Goal: Task Accomplishment & Management: Complete application form

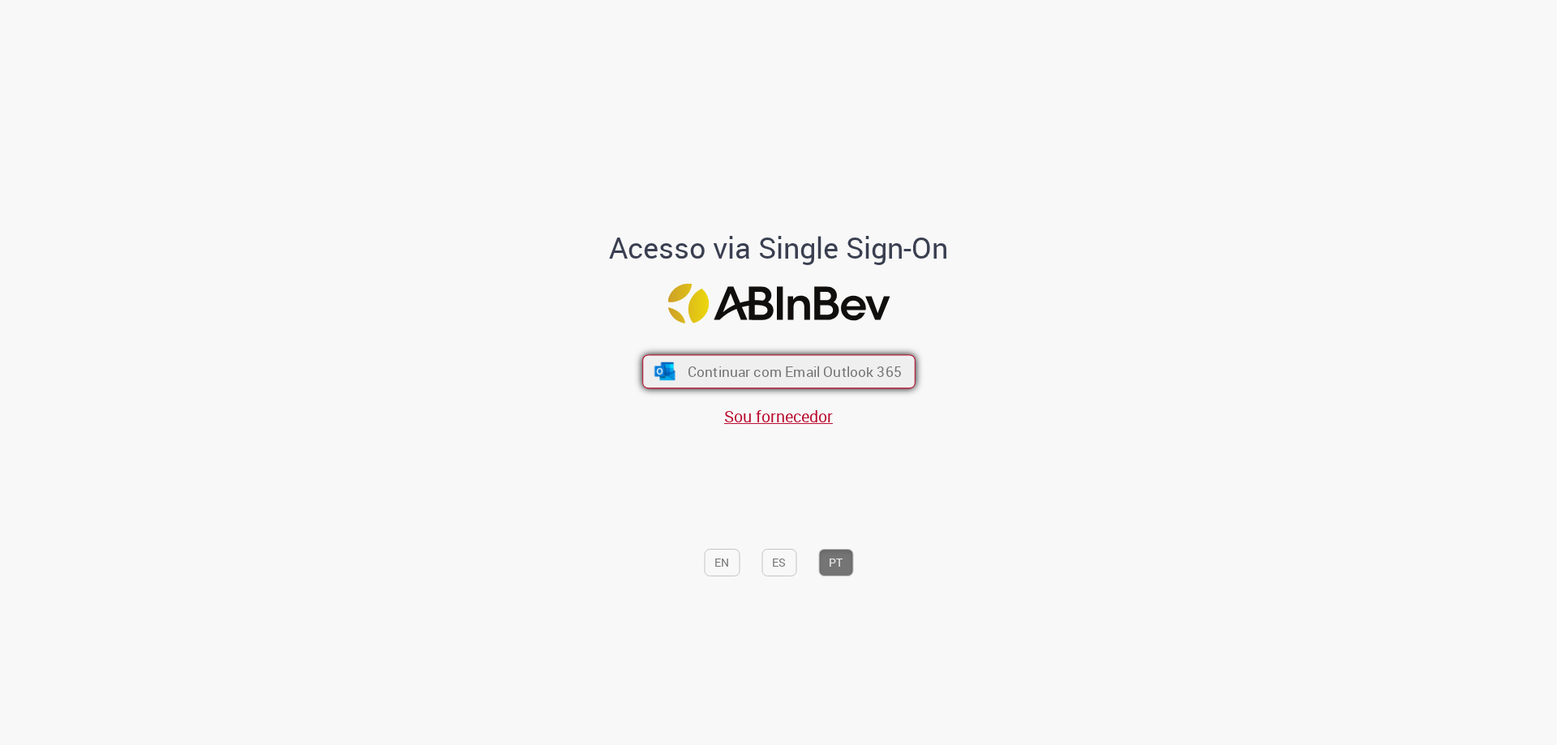
click at [805, 364] on span "Continuar com Email Outlook 365" at bounding box center [794, 372] width 214 height 19
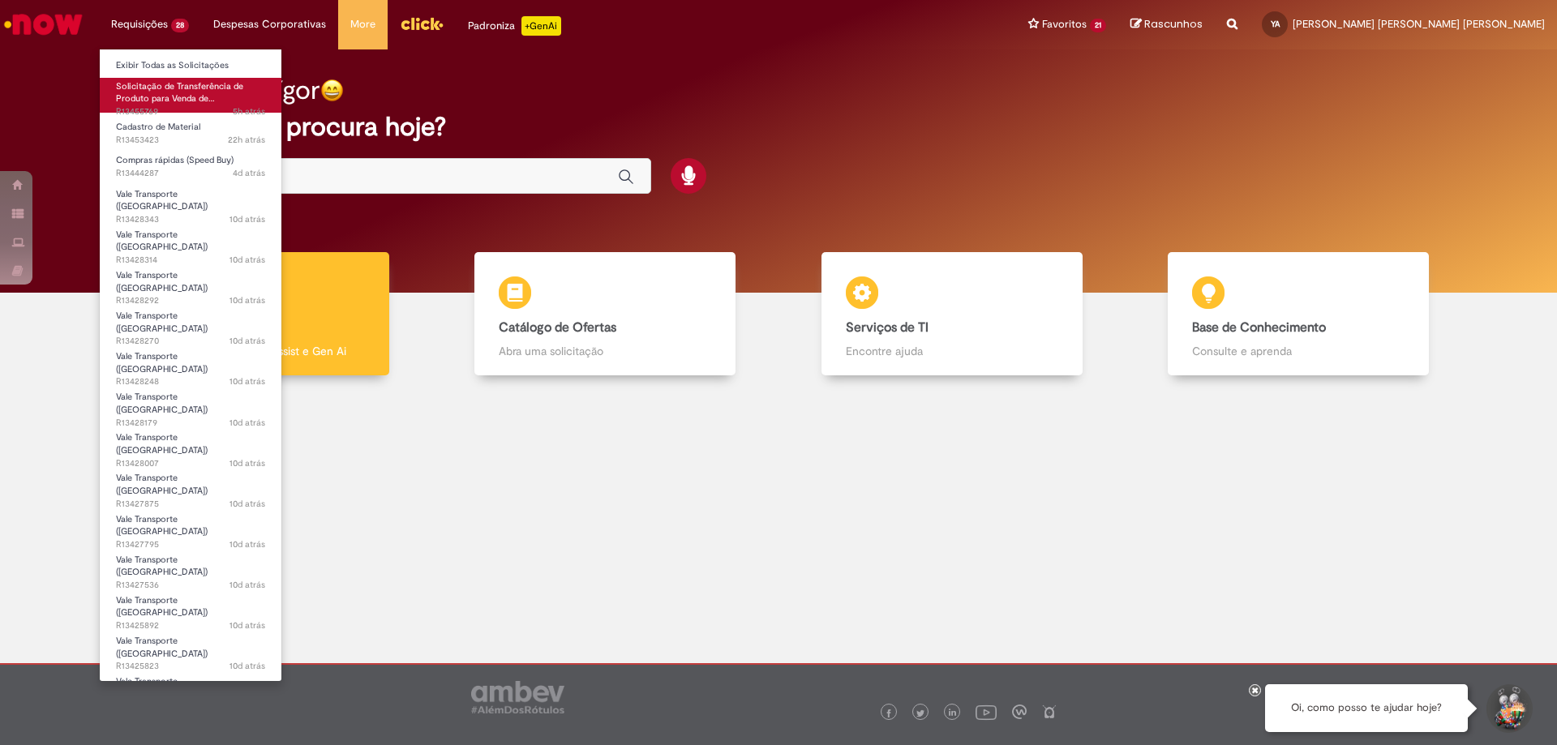
click at [217, 81] on span "Solicitação de Transferência de Produto para Venda de…" at bounding box center [179, 92] width 127 height 25
